Goal: Task Accomplishment & Management: Manage account settings

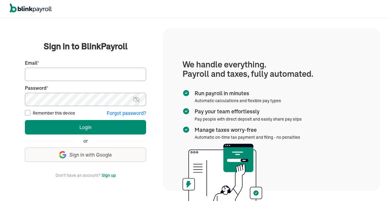
click at [73, 74] on input "Email *" at bounding box center [85, 74] width 121 height 13
type input "info@techdatumsolutions.com"
click at [136, 98] on img at bounding box center [136, 99] width 8 height 7
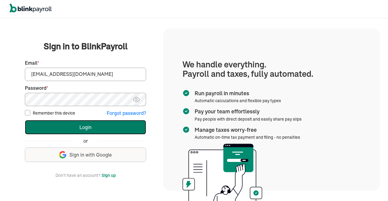
click at [77, 124] on button "Login" at bounding box center [85, 127] width 121 height 15
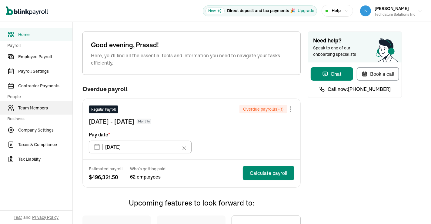
click at [40, 110] on span "Team Members" at bounding box center [45, 108] width 54 height 6
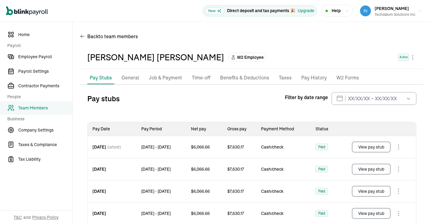
click at [381, 145] on button "View pay stub" at bounding box center [371, 146] width 39 height 11
click at [417, 12] on icon "button" at bounding box center [419, 11] width 5 height 5
